Goal: Transaction & Acquisition: Purchase product/service

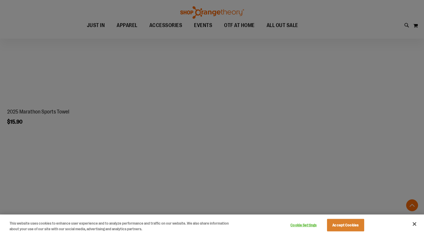
scroll to position [922, 0]
click at [161, 25] on div at bounding box center [212, 117] width 424 height 235
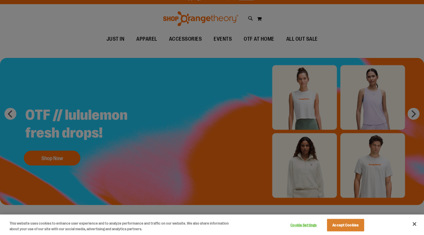
scroll to position [0, 0]
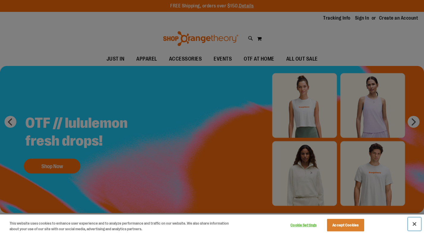
click at [415, 225] on button "Close" at bounding box center [414, 224] width 13 height 13
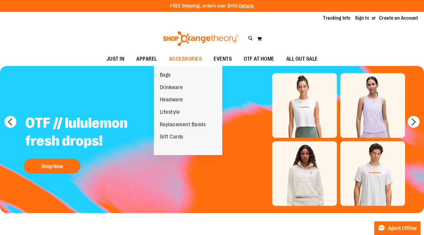
click at [188, 126] on span "Replacement Bands" at bounding box center [183, 125] width 46 height 7
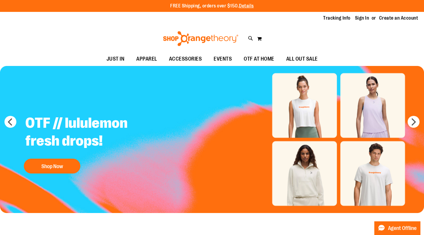
scroll to position [52, 0]
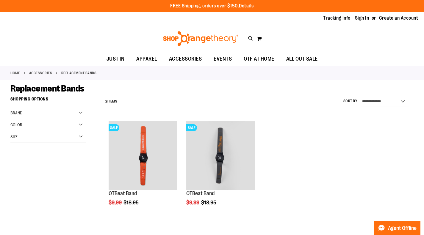
click at [261, 57] on span "OTF AT HOME" at bounding box center [259, 58] width 31 height 13
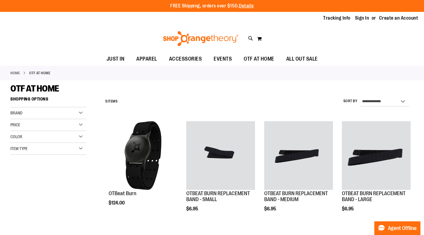
click at [138, 147] on img "product" at bounding box center [143, 155] width 69 height 69
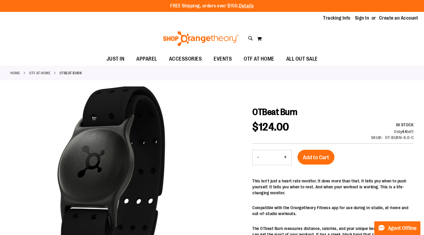
click at [50, 73] on link "OTF AT HOME" at bounding box center [39, 72] width 21 height 5
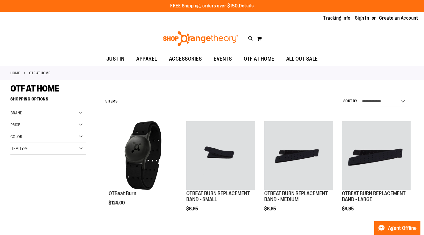
click at [16, 72] on link "Home" at bounding box center [15, 72] width 10 height 5
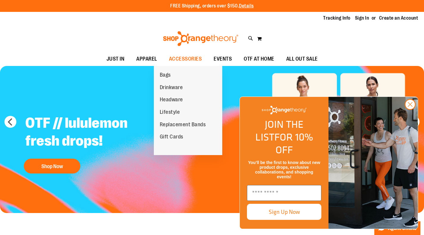
click at [183, 125] on span "Replacement Bands" at bounding box center [183, 125] width 46 height 7
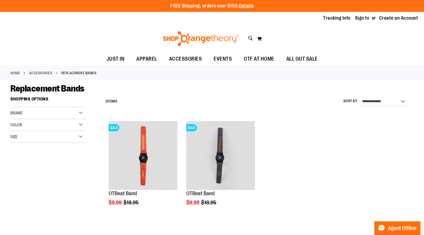
click at [147, 153] on img "product" at bounding box center [143, 155] width 69 height 69
click at [225, 57] on span "EVENTS" at bounding box center [223, 58] width 18 height 13
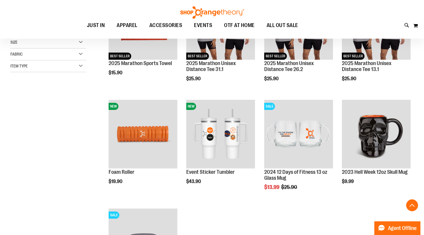
scroll to position [148, 0]
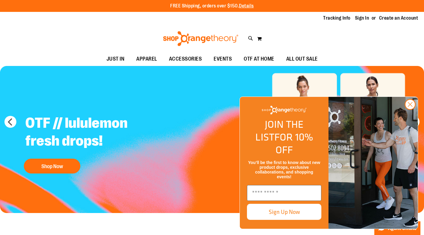
click at [410, 107] on icon "Close dialog" at bounding box center [410, 105] width 4 height 4
